Goal: Transaction & Acquisition: Purchase product/service

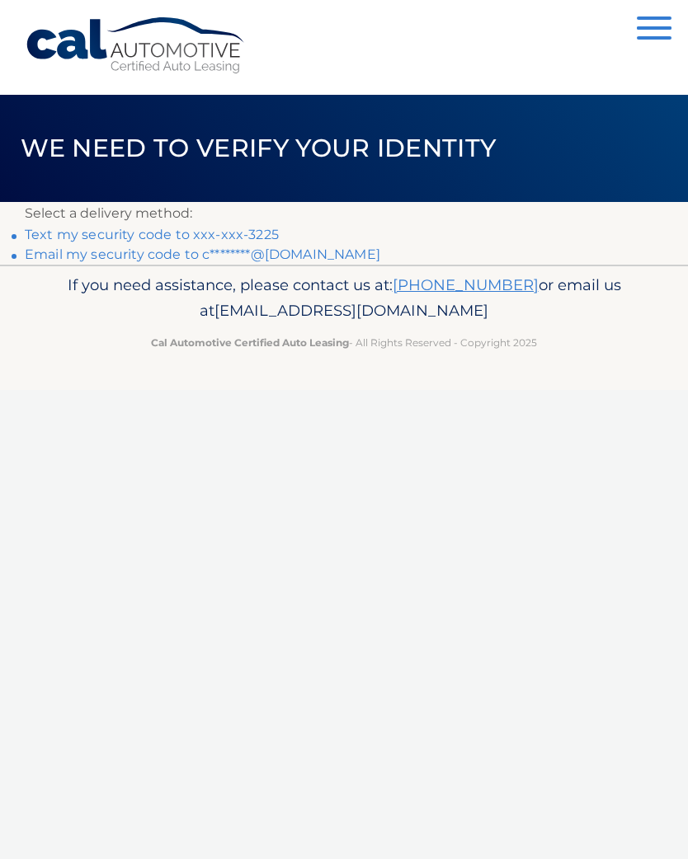
click at [122, 233] on link "Text my security code to xxx-xxx-3225" at bounding box center [152, 235] width 254 height 16
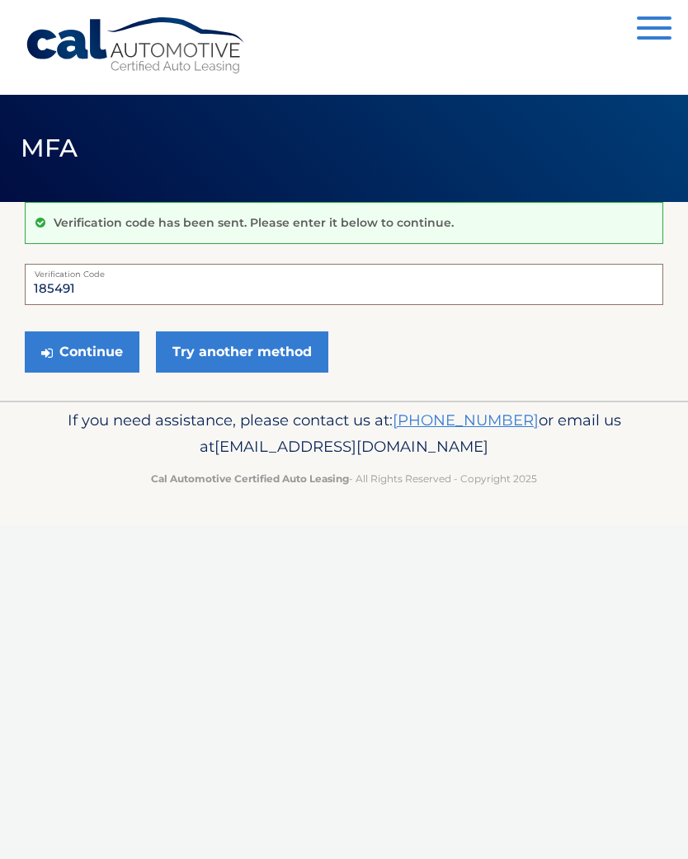
type input "185491"
click at [84, 352] on button "Continue" at bounding box center [82, 352] width 115 height 41
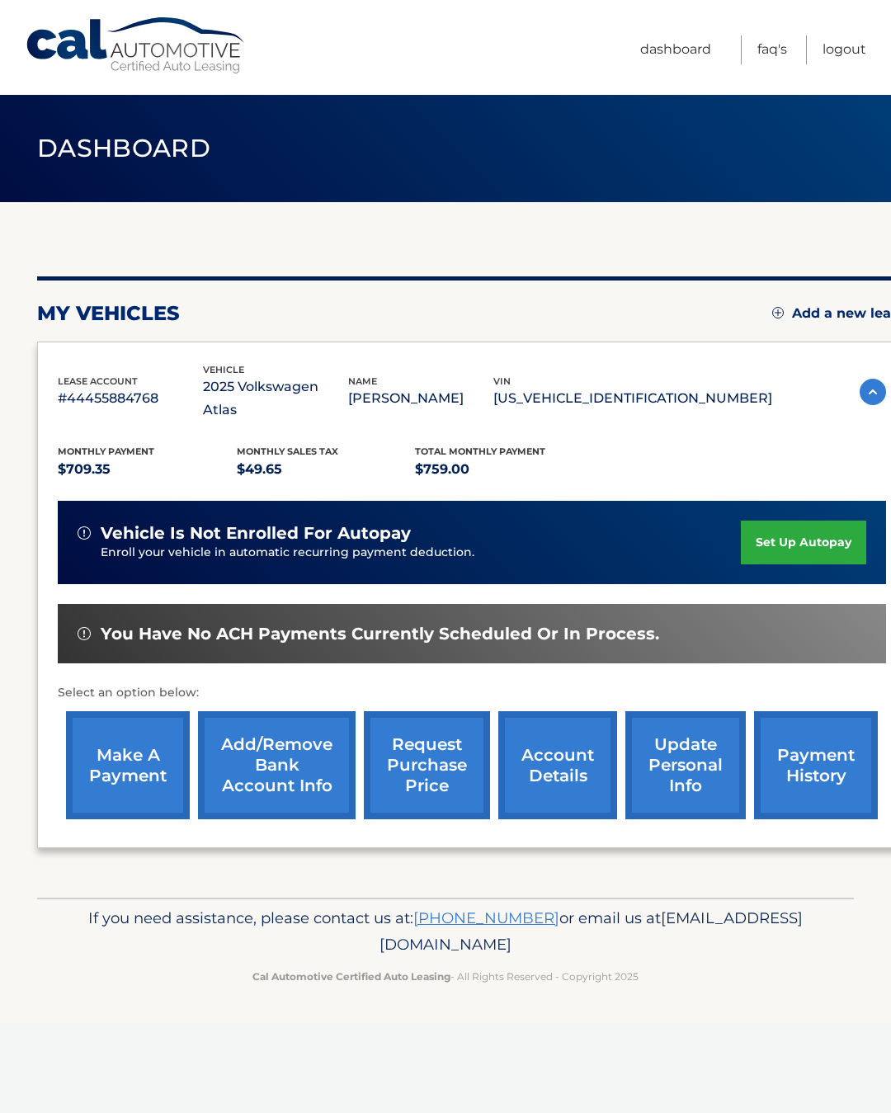
click at [104, 746] on link "make a payment" at bounding box center [128, 765] width 124 height 108
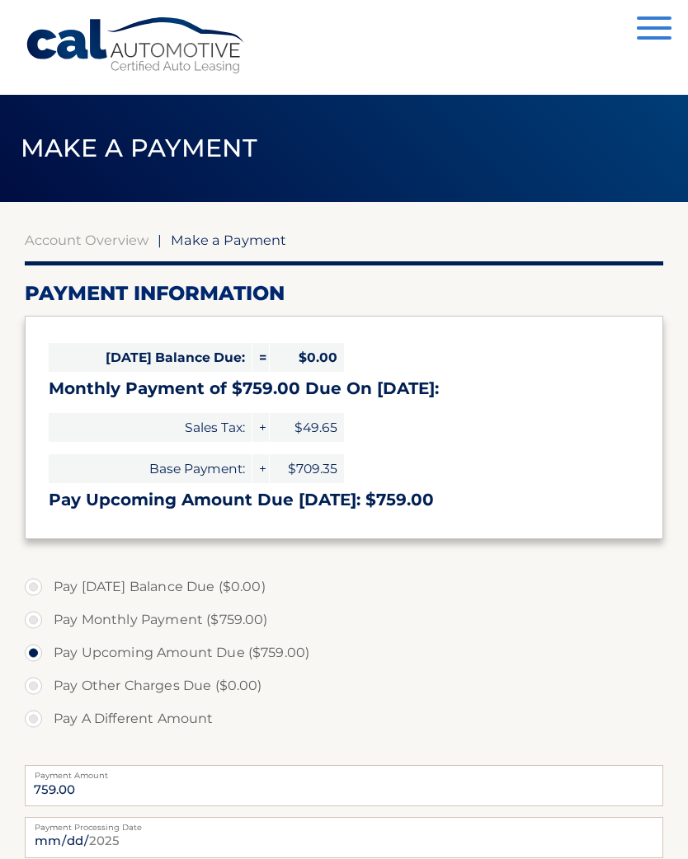
select select "NjQyZGNmNzQtOTE2OC00OTk4LWI1ZDktZWQyMjA3OTQ3NjU3"
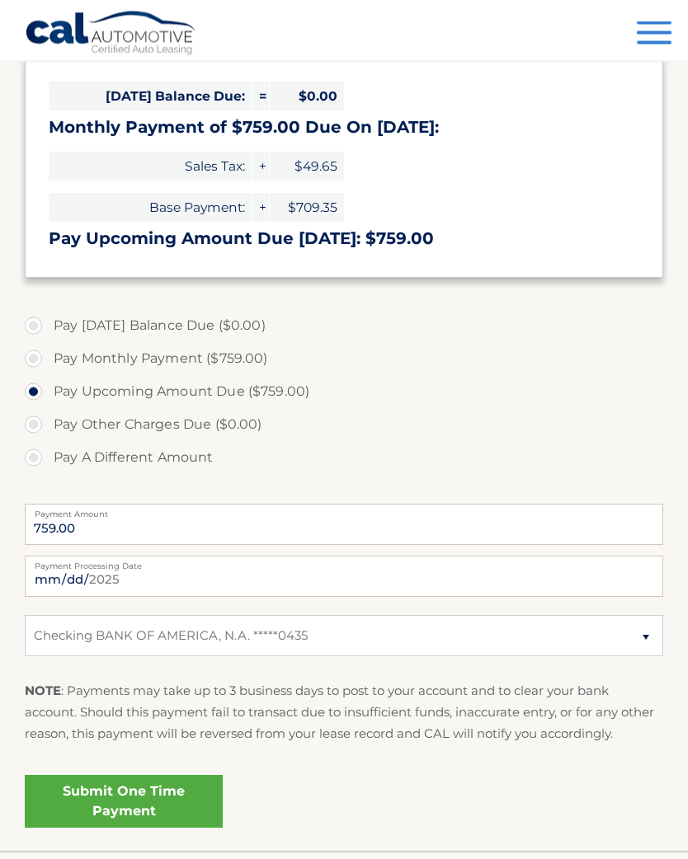
scroll to position [262, 0]
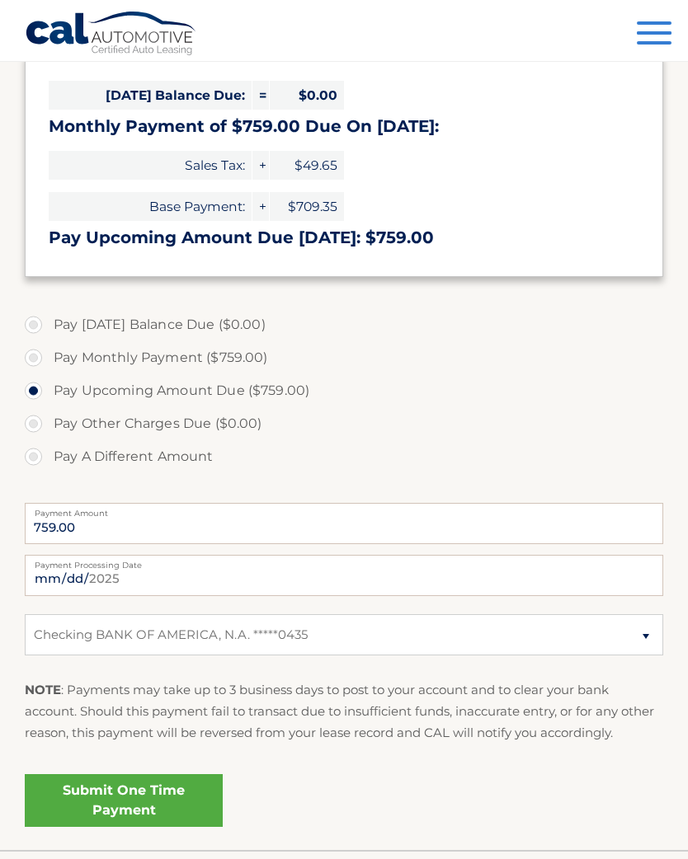
click at [147, 797] on link "Submit One Time Payment" at bounding box center [124, 800] width 198 height 53
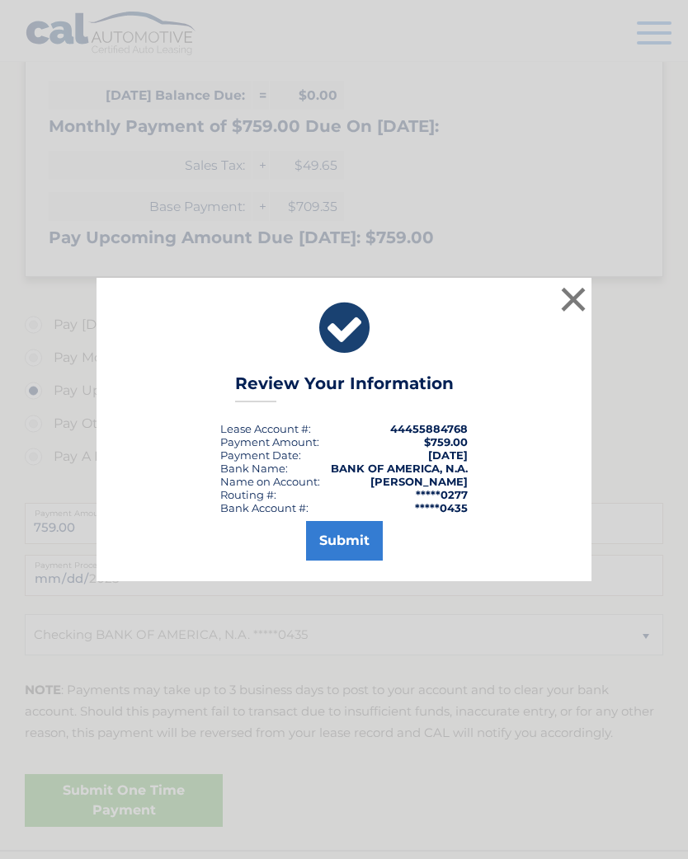
click at [358, 553] on button "Submit" at bounding box center [344, 541] width 77 height 40
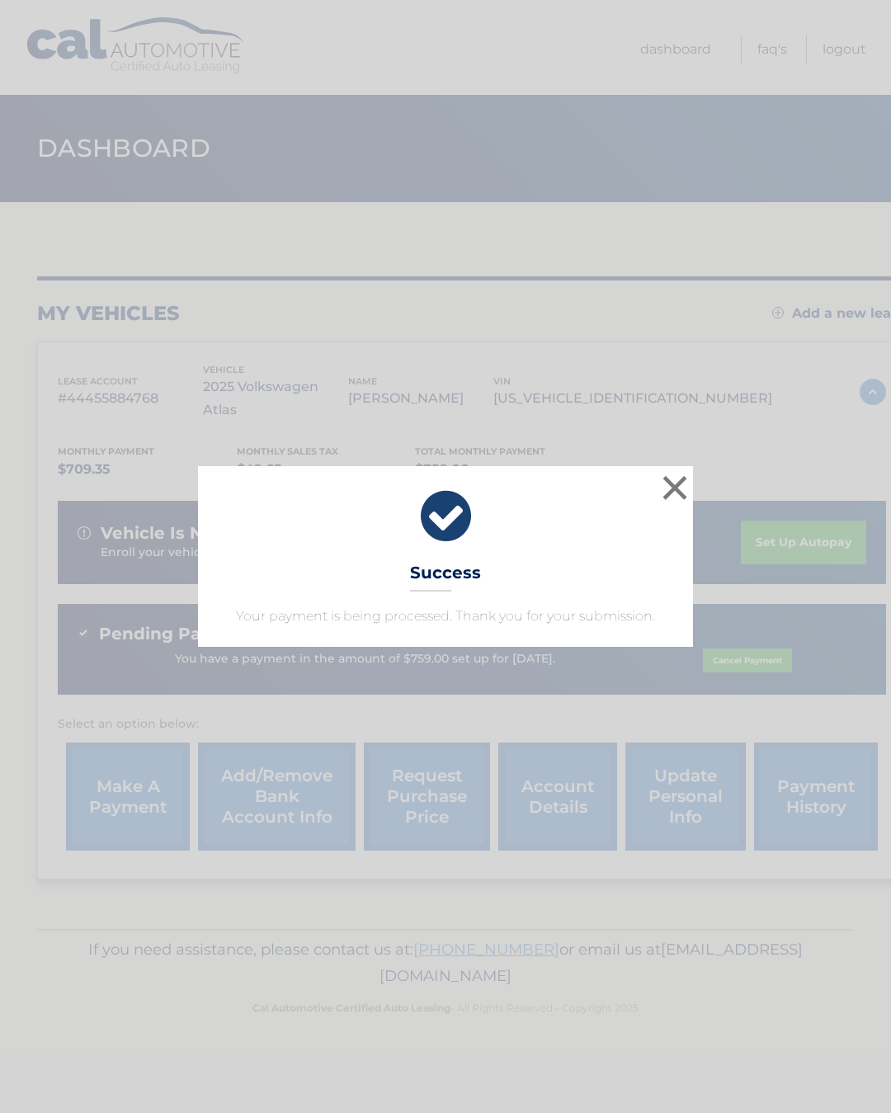
click at [678, 487] on button "×" at bounding box center [674, 487] width 33 height 33
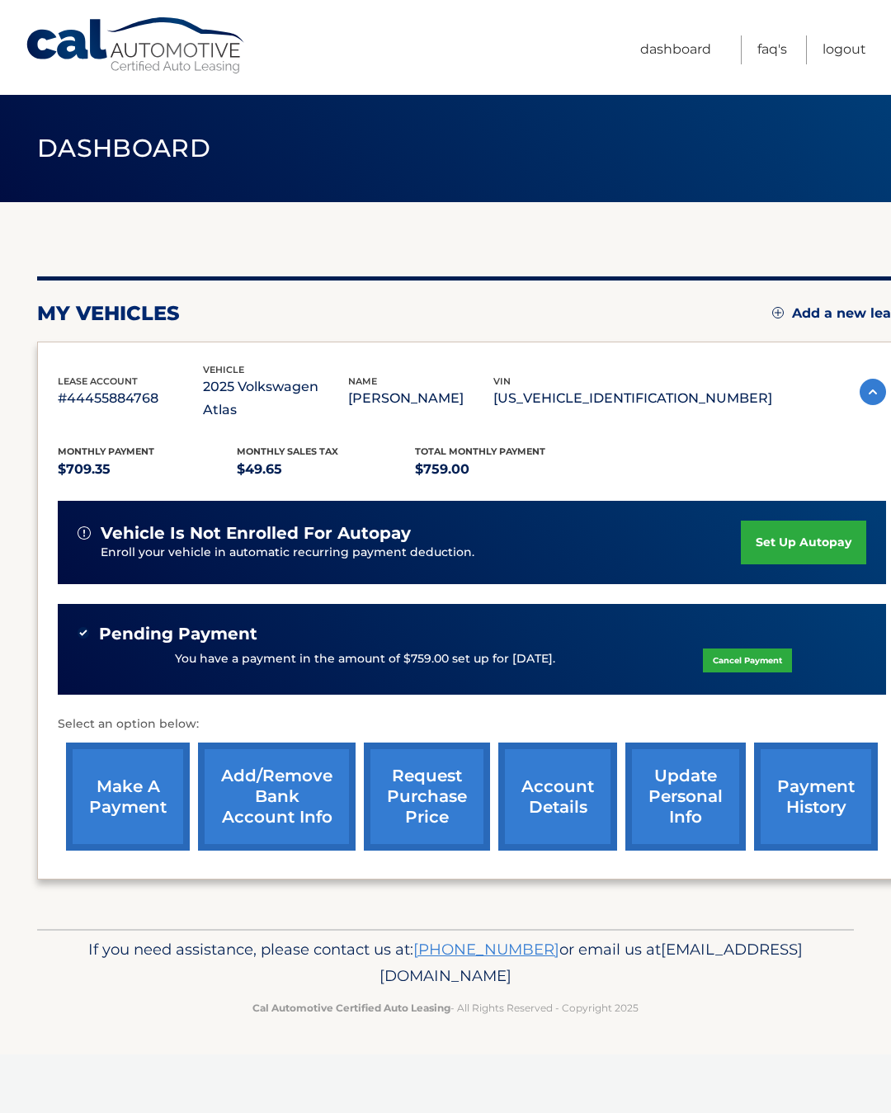
click at [845, 61] on link "Logout" at bounding box center [844, 49] width 44 height 29
